Goal: Transaction & Acquisition: Purchase product/service

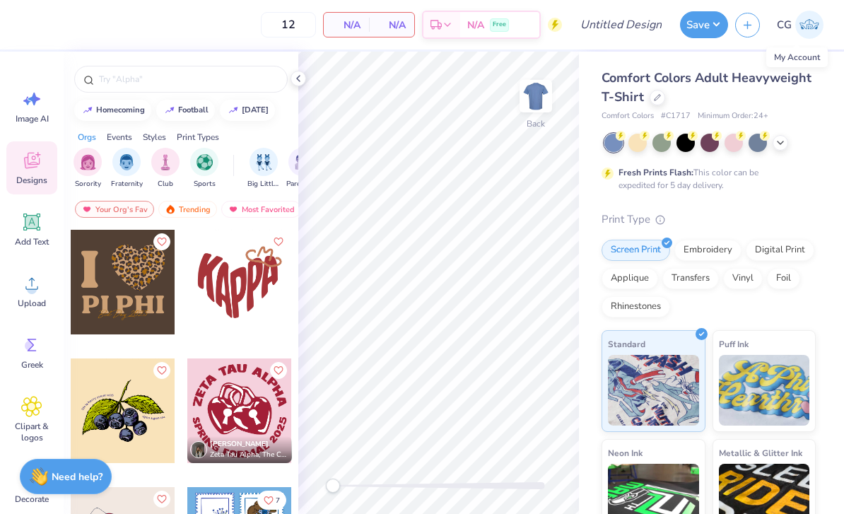
click at [821, 33] on img at bounding box center [809, 25] width 28 height 28
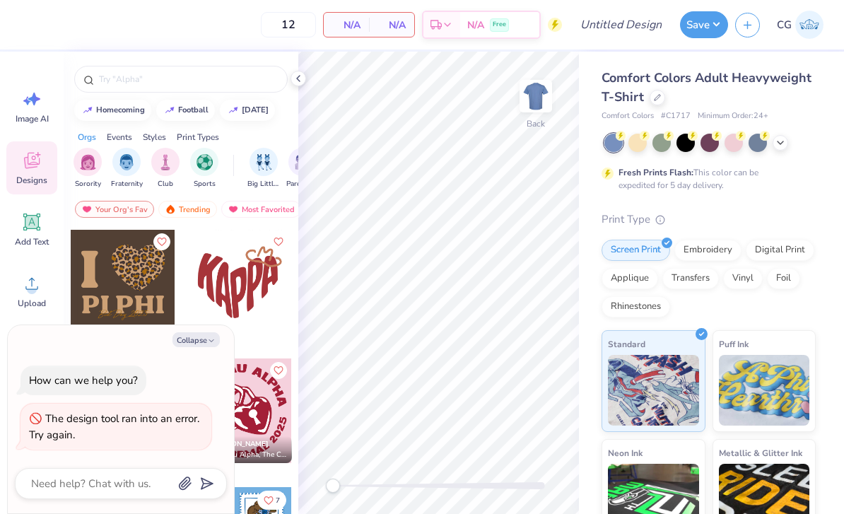
click at [205, 343] on button "Collapse" at bounding box center [195, 339] width 47 height 15
type textarea "x"
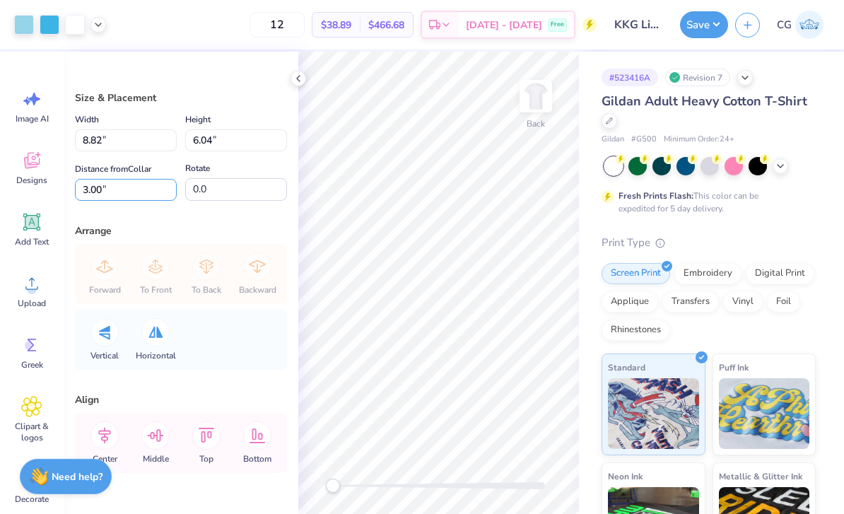
click at [114, 199] on input "3.00" at bounding box center [126, 190] width 102 height 22
type input "3.63"
type input "9.58"
type input "6.56"
click at [131, 49] on div "12 $38.89 Per Item $466.68 Total Est. Delivery [DATE] - [DATE] Free" at bounding box center [354, 24] width 483 height 49
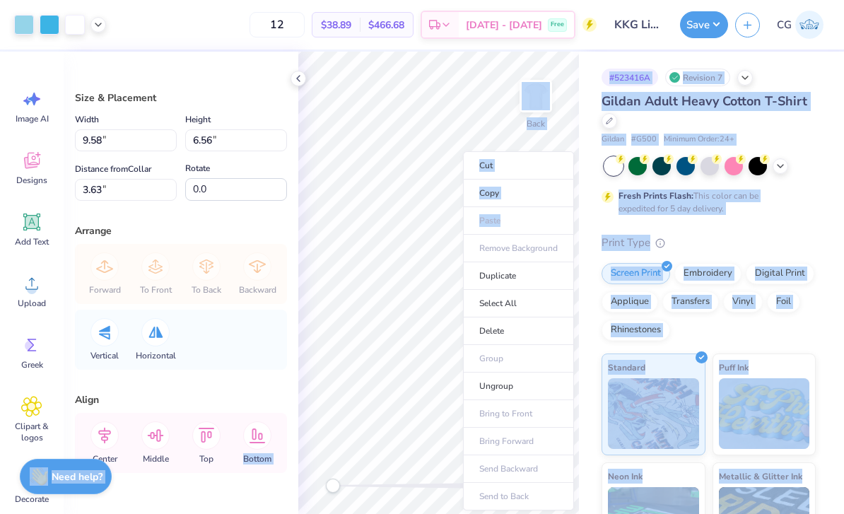
click at [257, 40] on div "12 $38.89 Per Item $466.68 Total Est. Delivery [DATE] - [DATE] Free" at bounding box center [354, 24] width 483 height 49
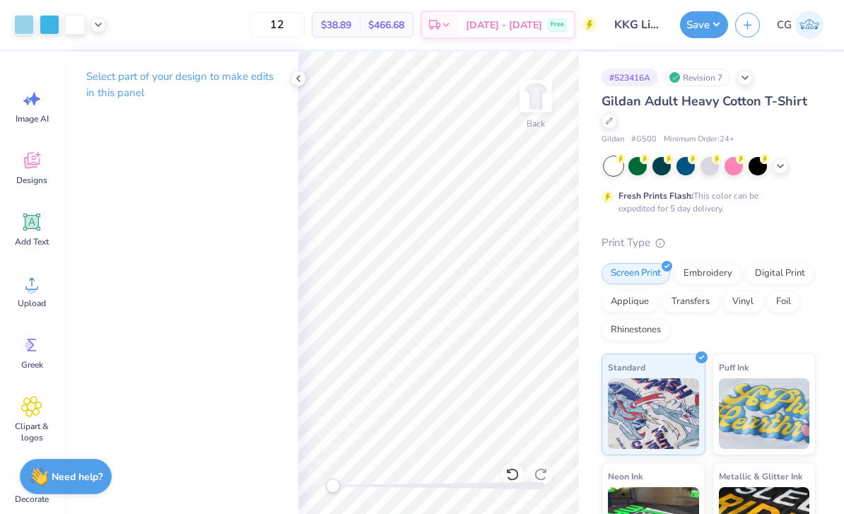
click at [707, 34] on button "Save" at bounding box center [704, 24] width 48 height 27
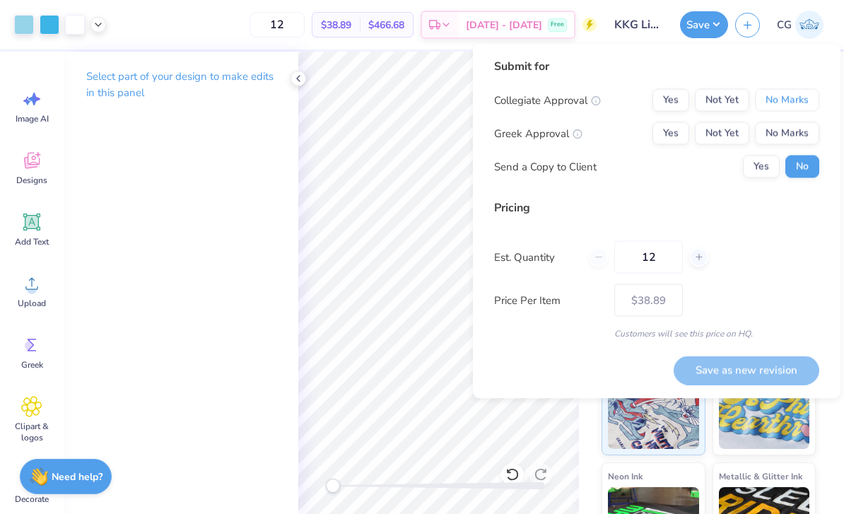
click at [800, 105] on button "No Marks" at bounding box center [787, 100] width 64 height 23
click at [671, 138] on button "Yes" at bounding box center [670, 133] width 37 height 23
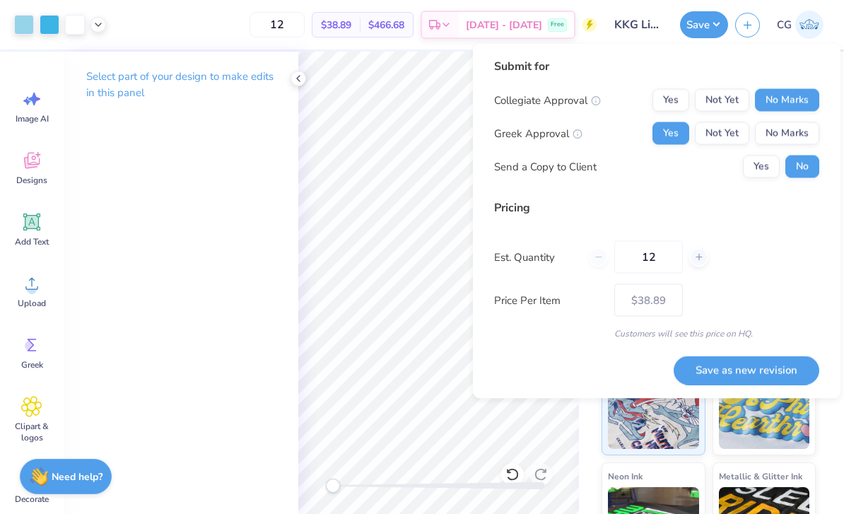
click at [750, 371] on button "Save as new revision" at bounding box center [746, 369] width 146 height 29
type input "$38.89"
